Goal: Task Accomplishment & Management: Use online tool/utility

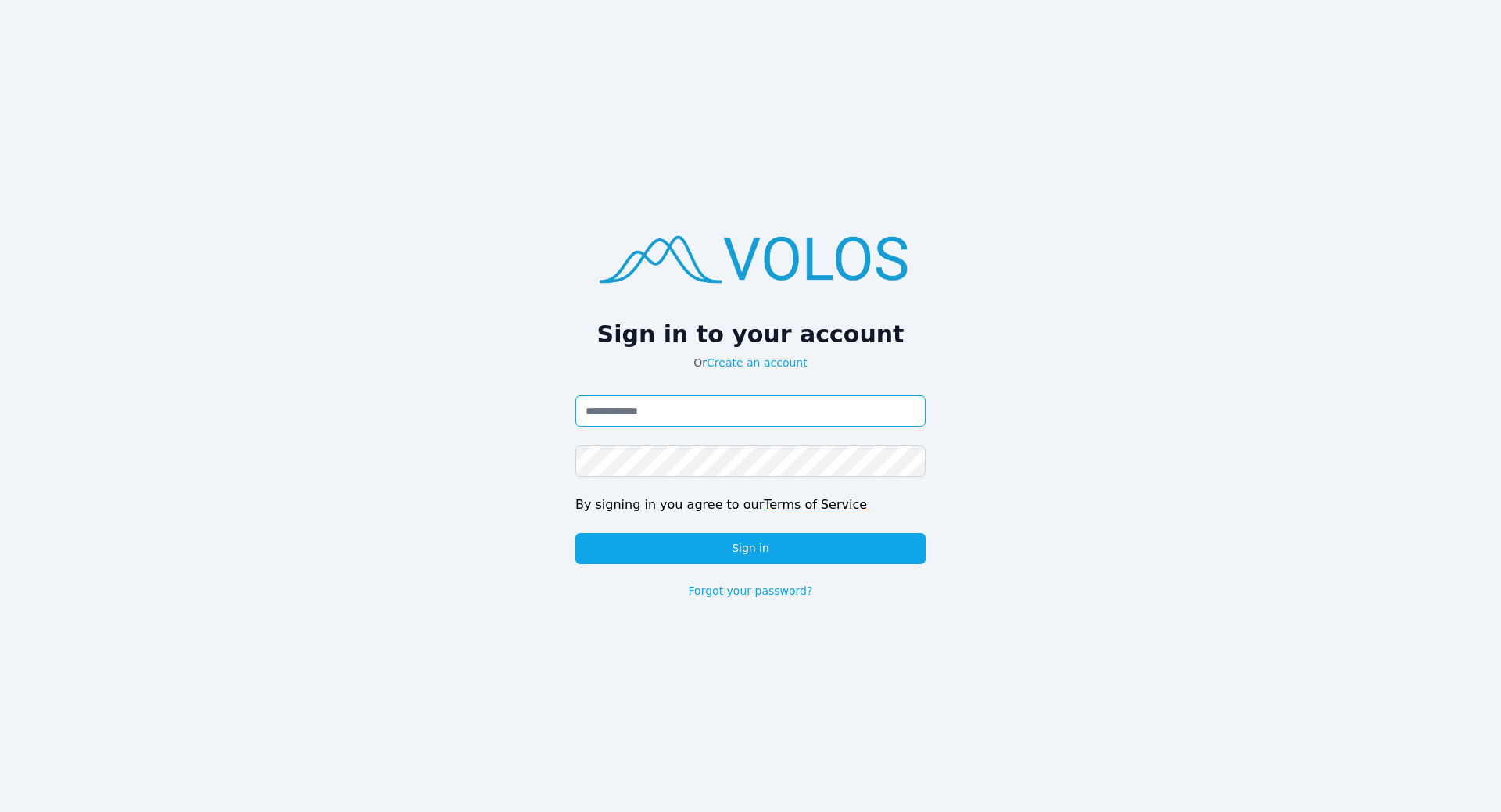
type input "**********"
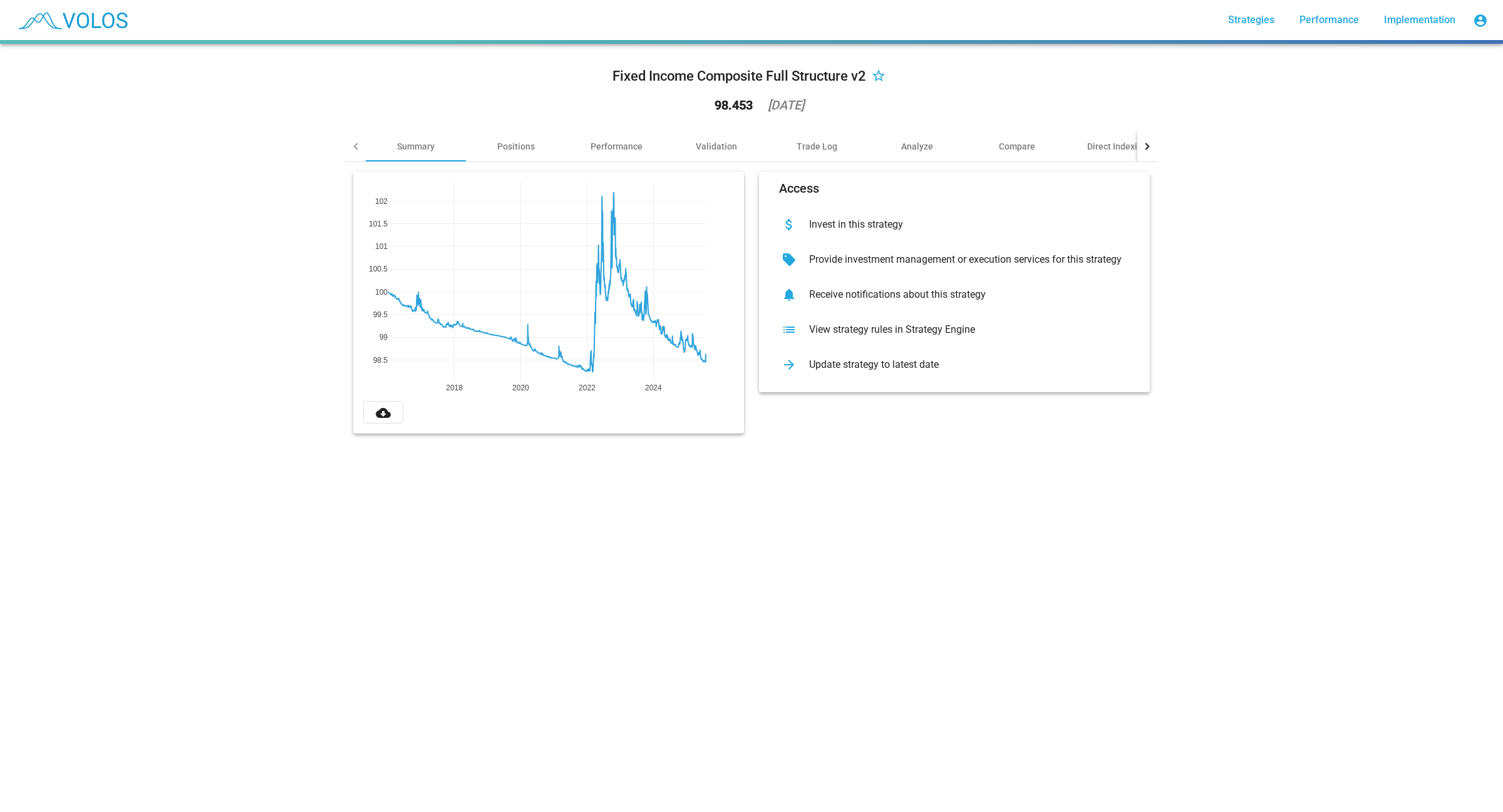
drag, startPoint x: 963, startPoint y: 556, endPoint x: 976, endPoint y: 543, distance: 18.4
click at [965, 556] on div "Fixed Income Composite Full Structure v2 star_border 98.453 [DATE] Summary Posi…" at bounding box center [751, 428] width 1503 height 768
click at [871, 363] on div "Update strategy to latest date" at bounding box center [964, 364] width 331 height 13
